Goal: Find specific page/section: Find specific page/section

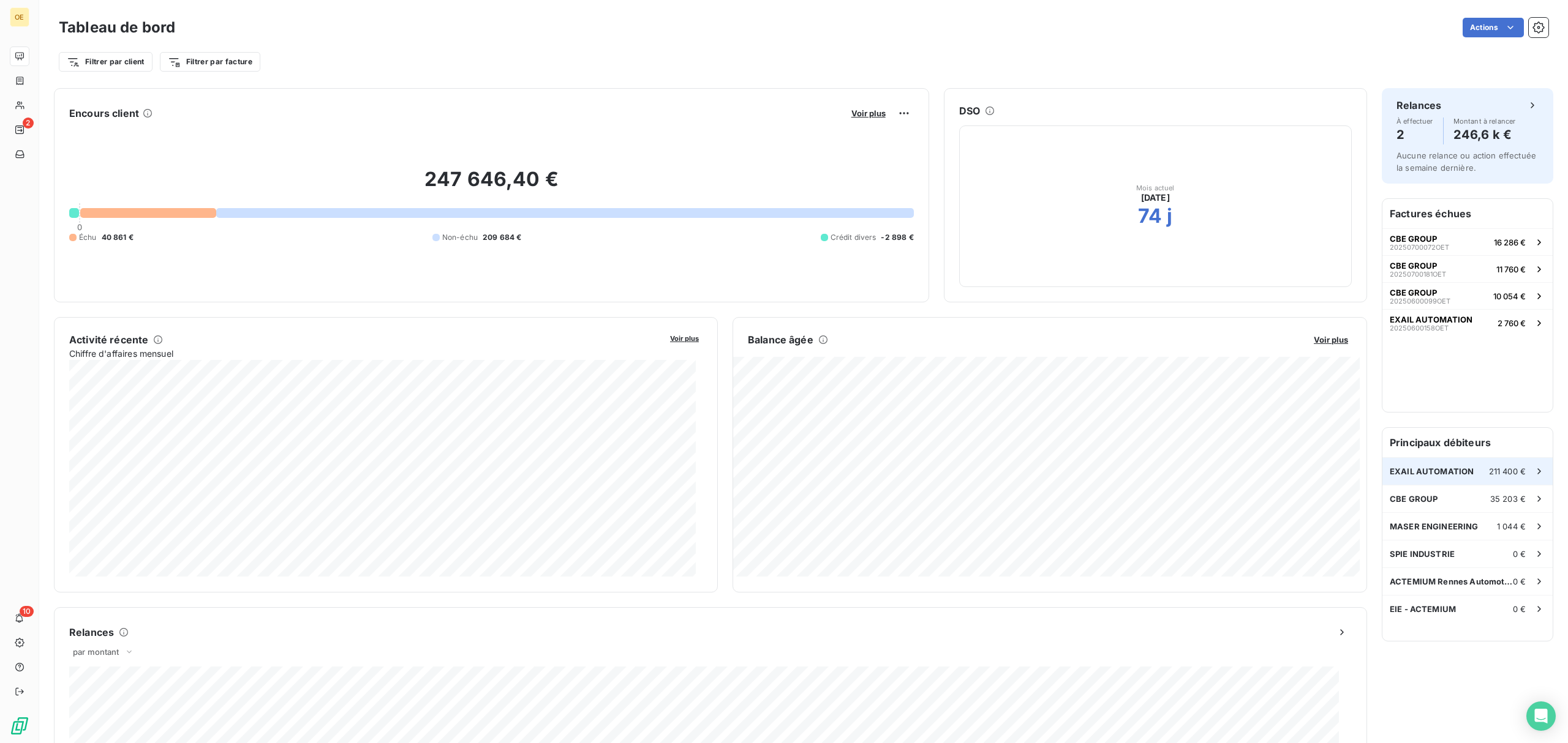
click at [1407, 473] on span "EXAIL AUTOMATION" at bounding box center [1431, 471] width 84 height 10
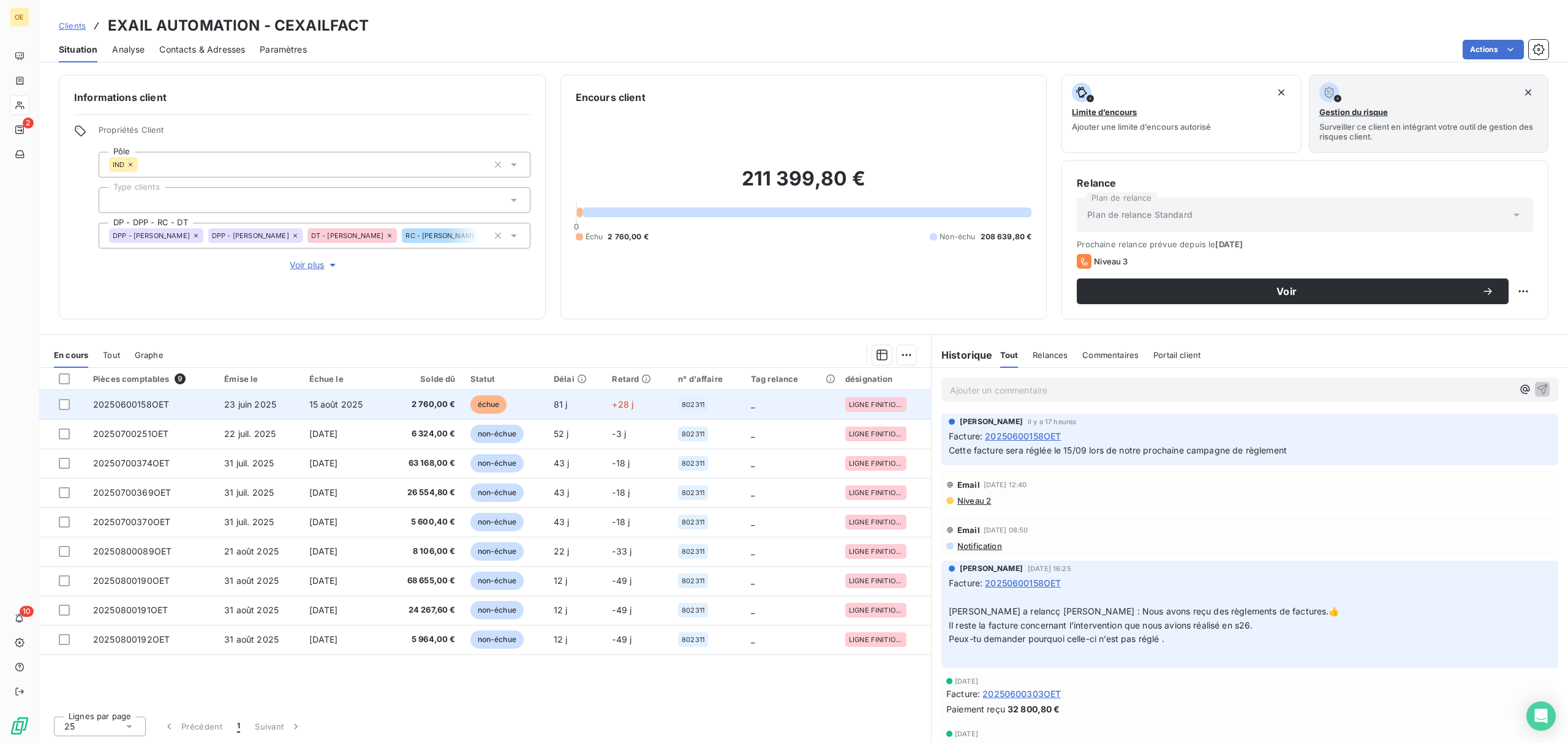
click at [408, 404] on span "2 760,00 €" at bounding box center [424, 404] width 63 height 12
